Goal: Task Accomplishment & Management: Manage account settings

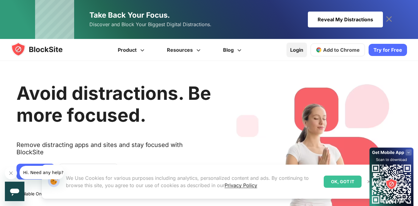
click at [302, 50] on link "Login" at bounding box center [296, 50] width 20 height 15
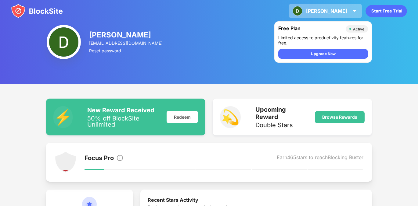
click at [351, 9] on img at bounding box center [354, 10] width 7 height 7
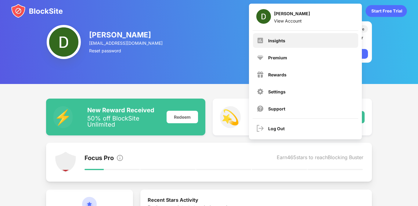
click at [280, 38] on div "Insights" at bounding box center [276, 40] width 17 height 5
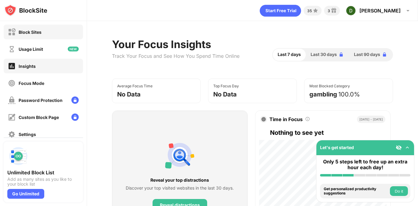
click at [30, 35] on div "Block Sites" at bounding box center [25, 32] width 34 height 8
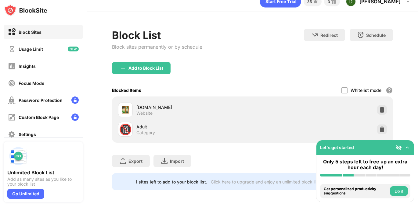
scroll to position [10, 0]
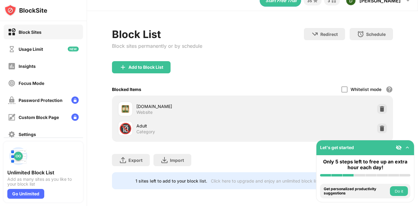
click at [186, 107] on div "heroes.backgammonstudio.com" at bounding box center [194, 106] width 116 height 6
click at [380, 105] on div at bounding box center [382, 109] width 10 height 10
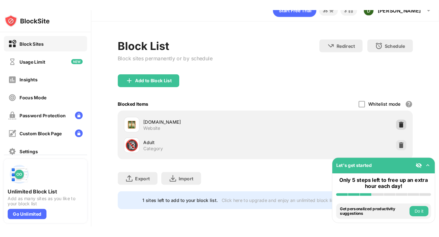
scroll to position [0, 0]
